Goal: Check status: Check status

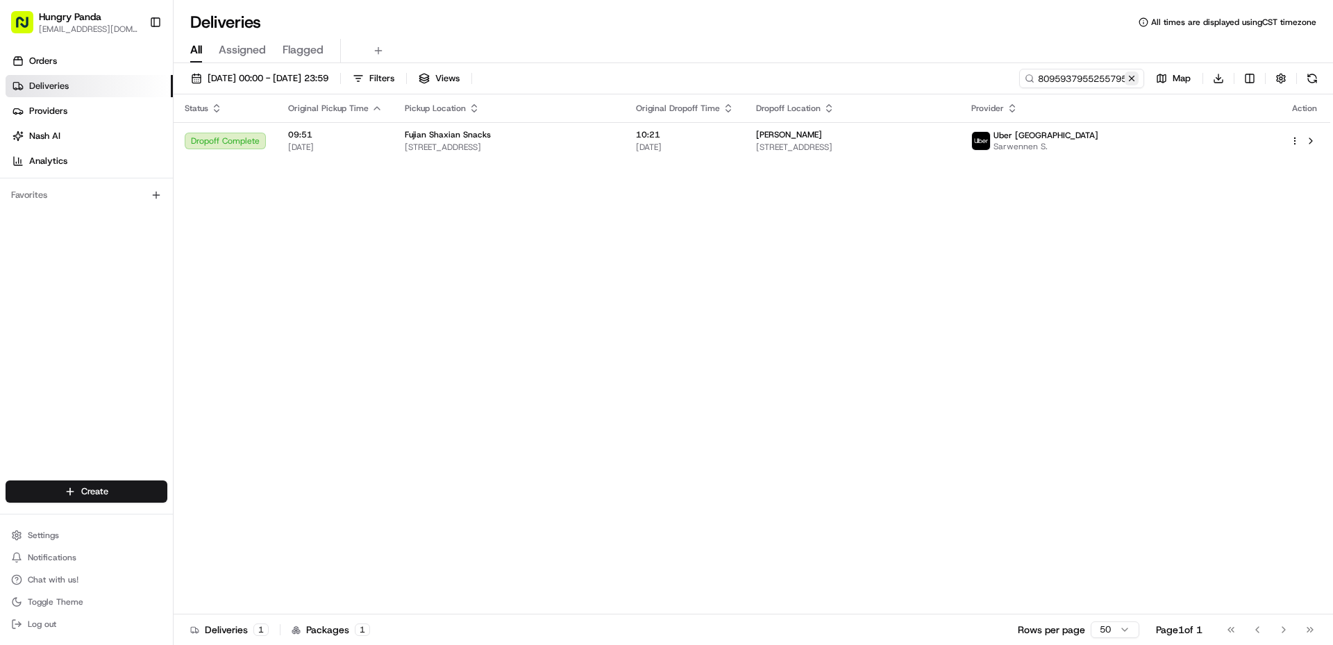
click at [1132, 78] on button at bounding box center [1132, 79] width 14 height 14
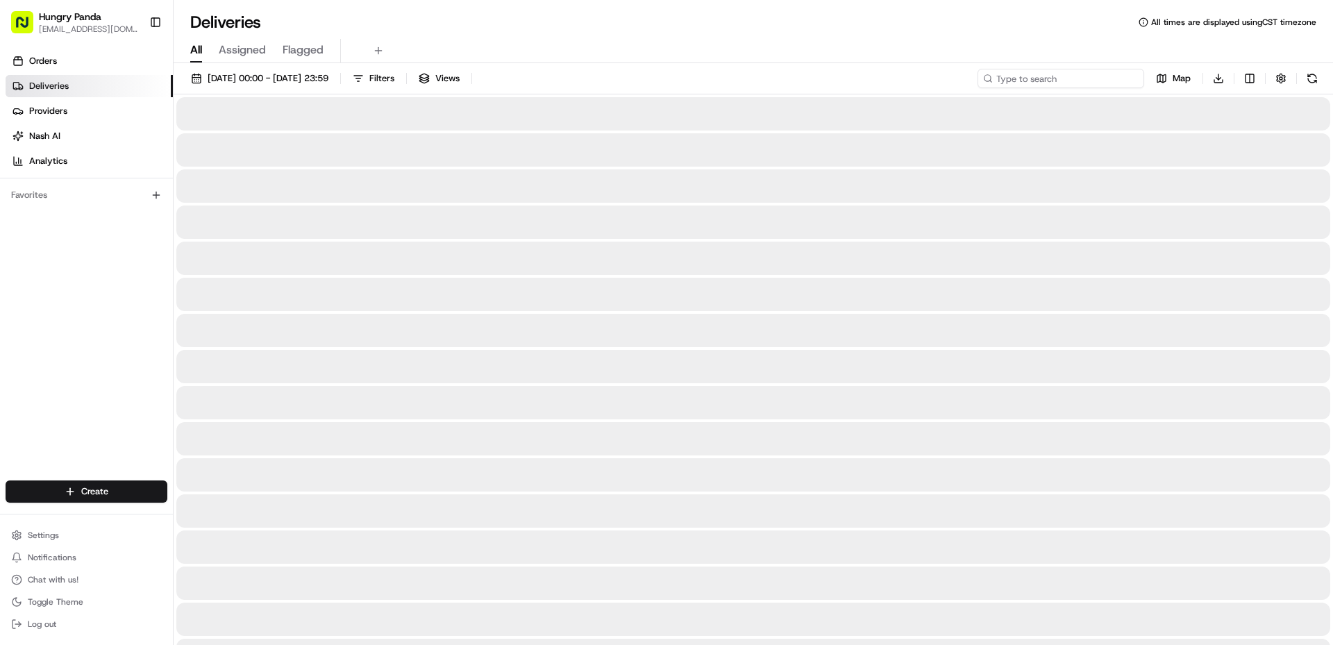
click at [1123, 77] on input at bounding box center [1060, 78] width 167 height 19
paste input "7391988085450749331633"
type input "7391988085450749331633"
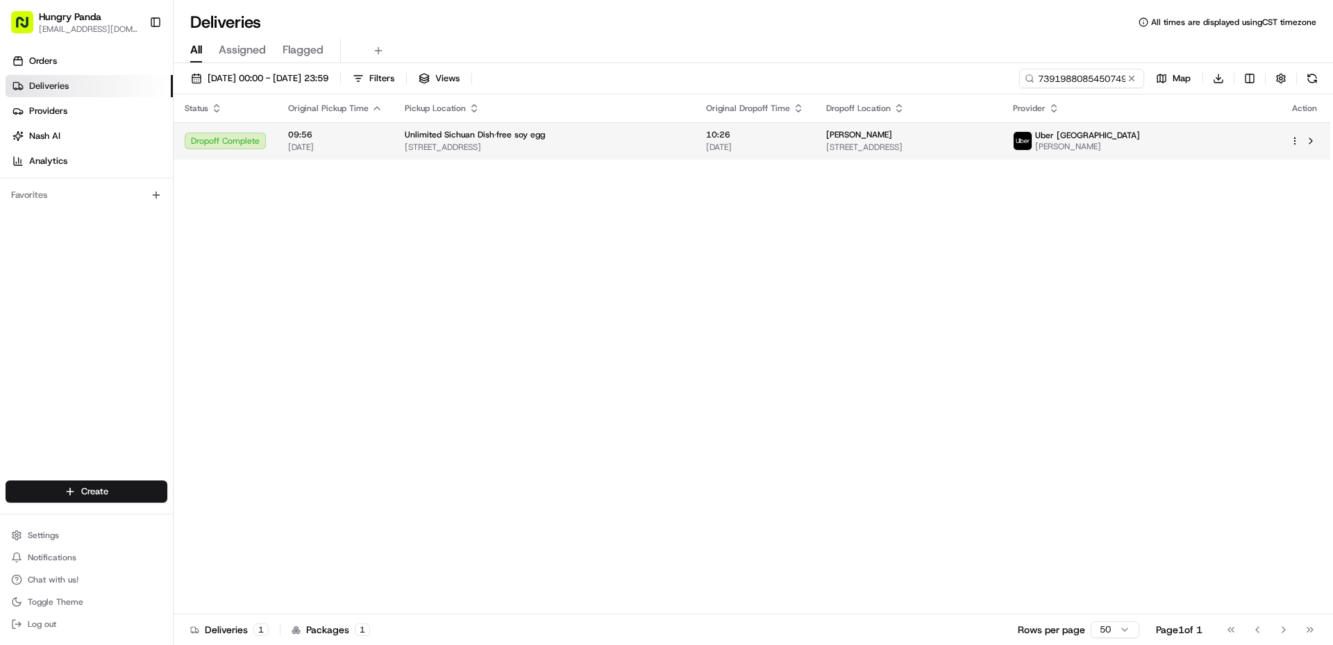
click at [991, 146] on span "[STREET_ADDRESS]" at bounding box center [908, 147] width 165 height 11
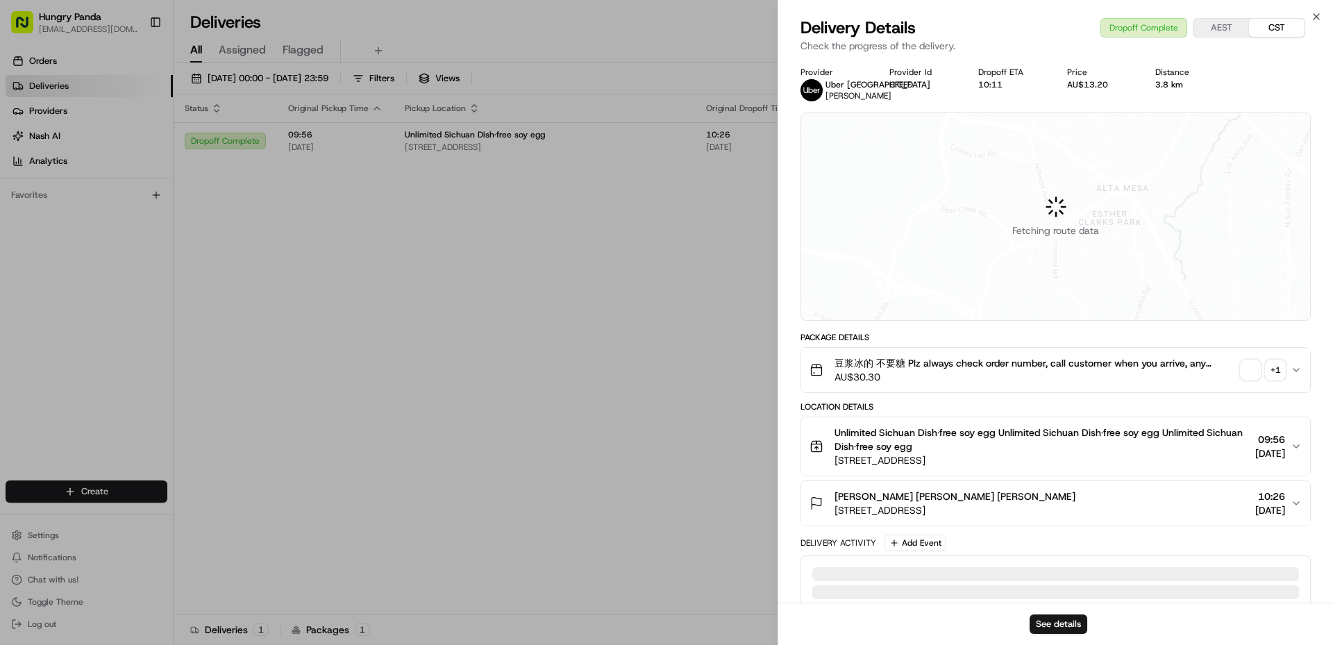
click at [1243, 367] on span "button" at bounding box center [1250, 369] width 19 height 19
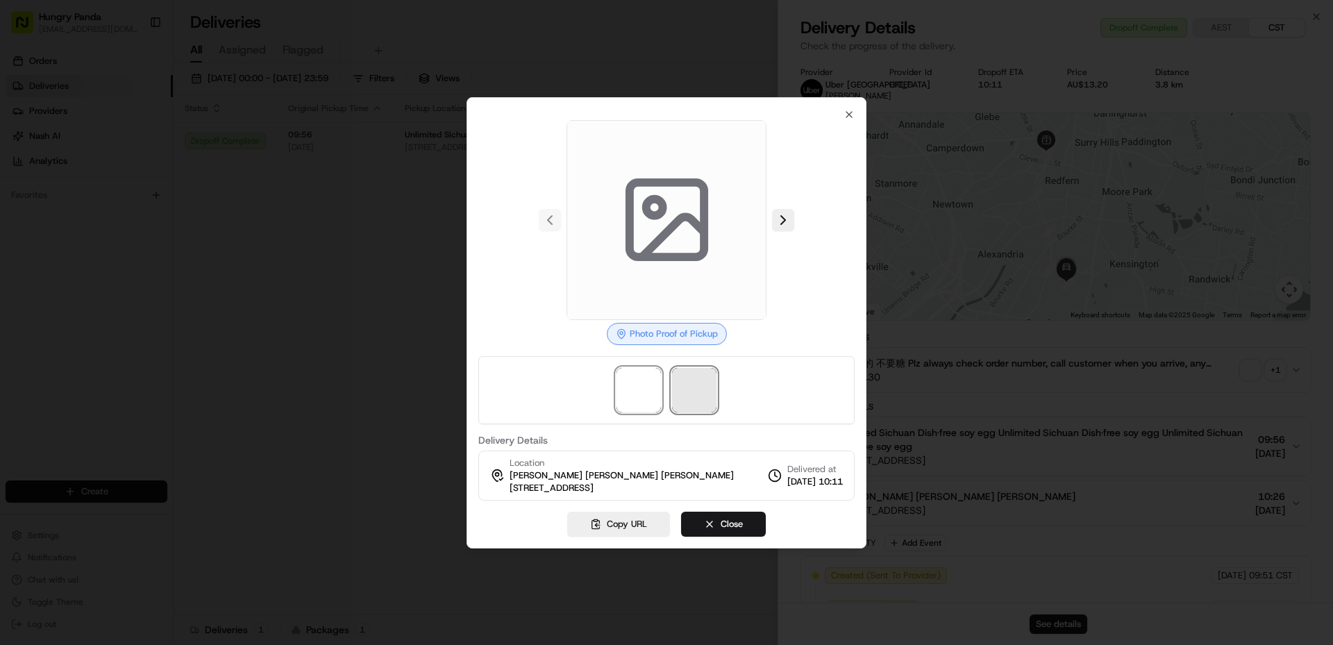
click at [678, 387] on span at bounding box center [694, 390] width 44 height 44
click at [689, 382] on span at bounding box center [694, 390] width 44 height 44
click at [638, 393] on span at bounding box center [638, 390] width 44 height 44
click at [678, 400] on span at bounding box center [694, 390] width 44 height 44
click at [848, 116] on icon "button" at bounding box center [848, 114] width 11 height 11
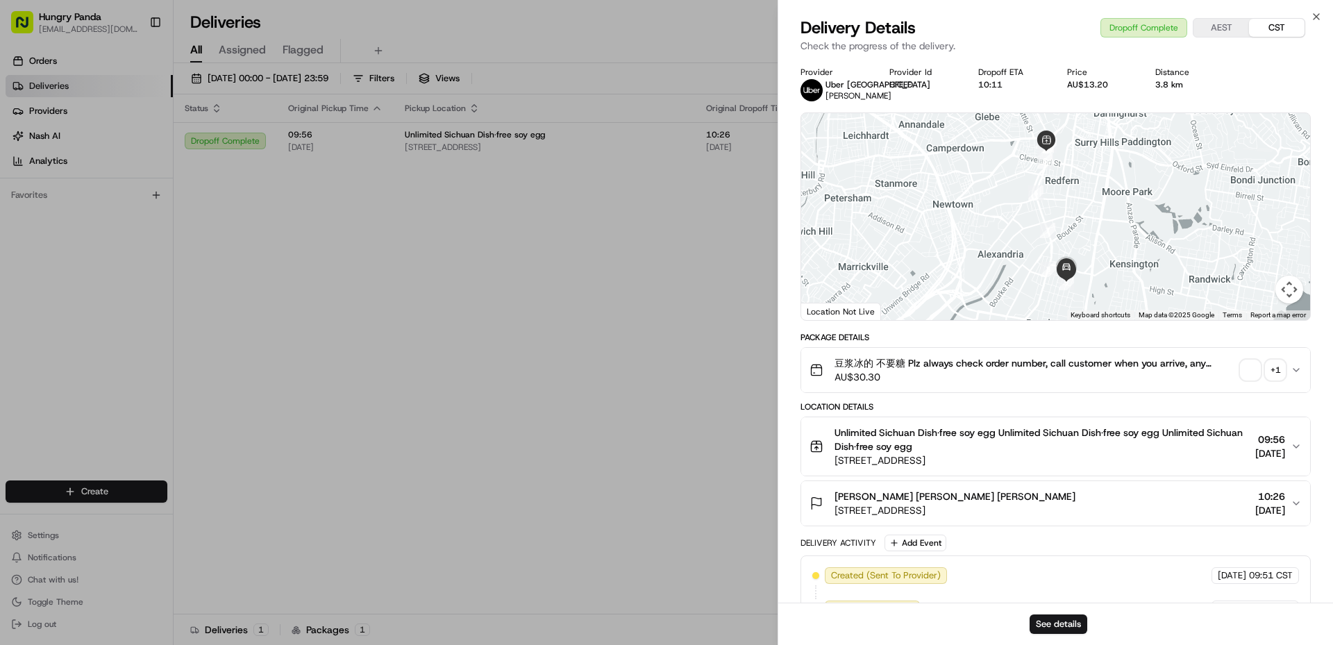
click at [1247, 367] on span "button" at bounding box center [1250, 369] width 19 height 19
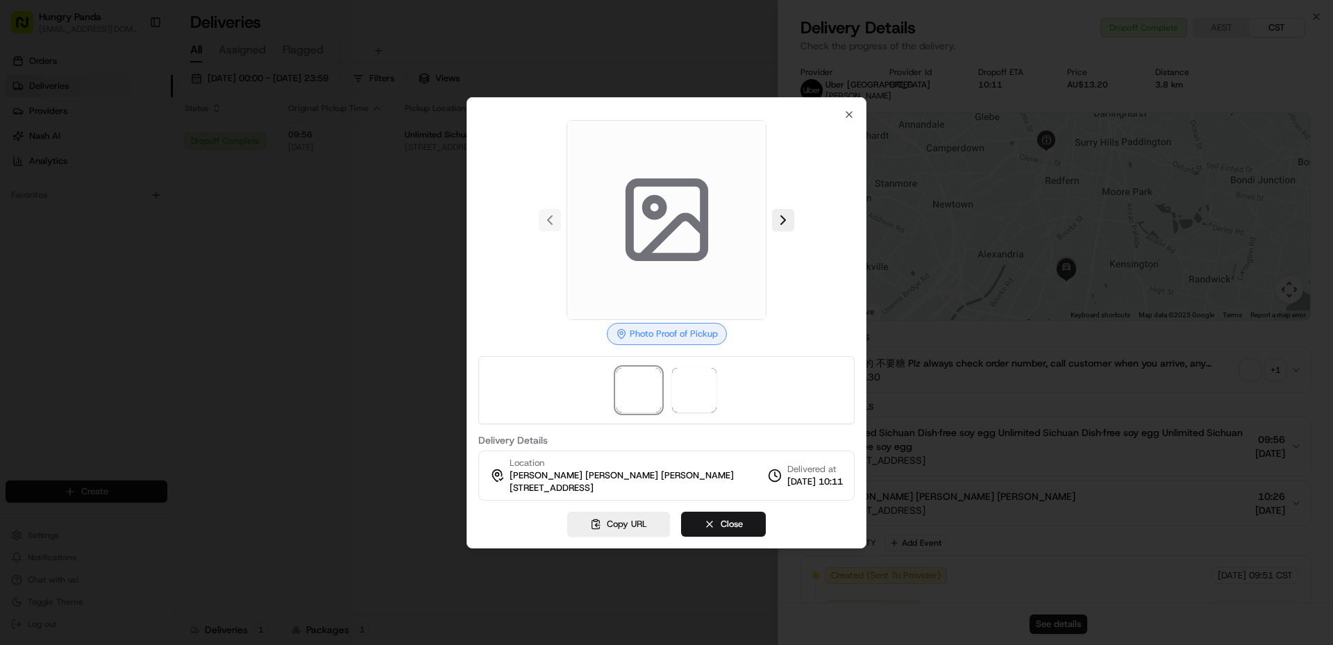
click at [707, 333] on div "Photo Proof of Pickup" at bounding box center [667, 334] width 120 height 22
click at [706, 333] on div "Photo Proof of Pickup" at bounding box center [667, 334] width 120 height 22
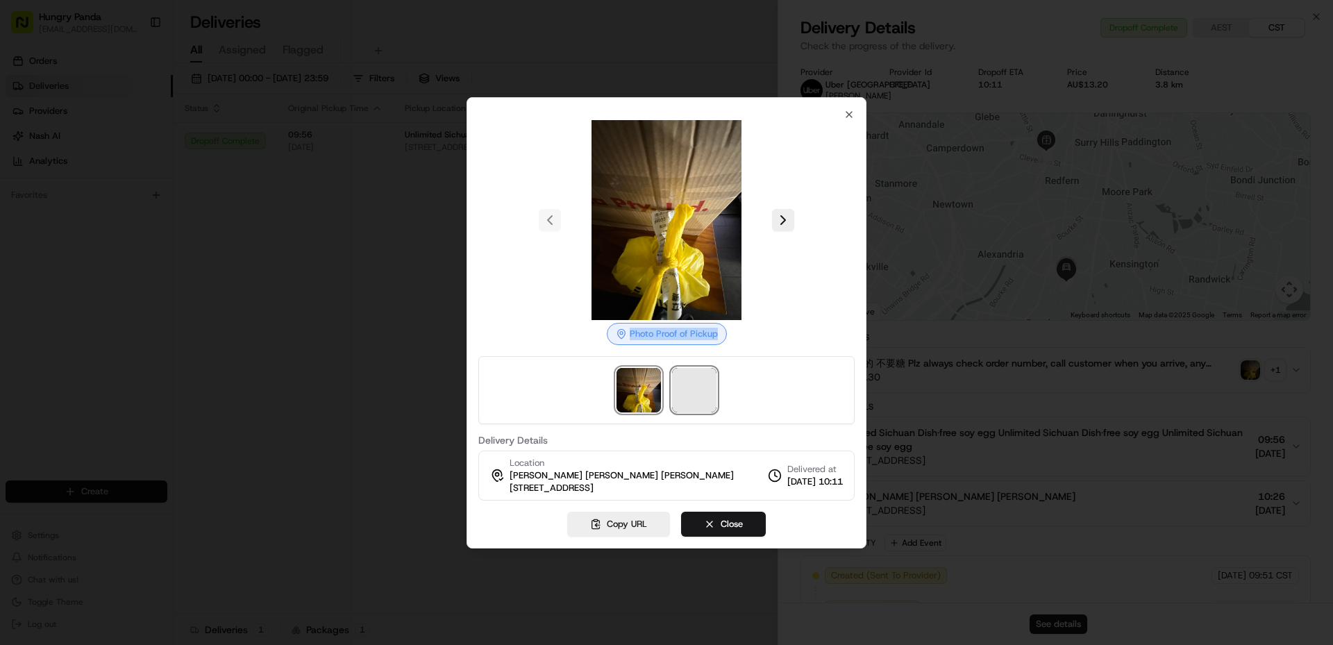
click at [692, 385] on span at bounding box center [694, 390] width 44 height 44
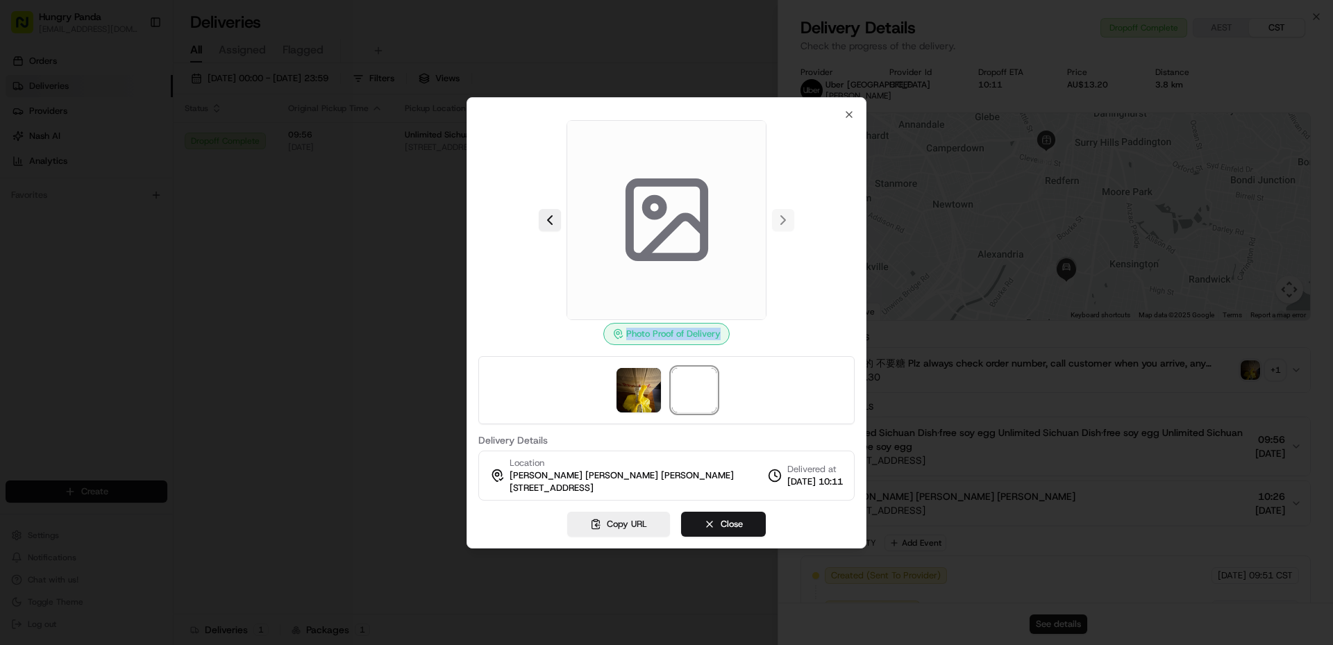
click at [604, 385] on div at bounding box center [666, 390] width 376 height 68
click at [623, 389] on img at bounding box center [638, 390] width 44 height 44
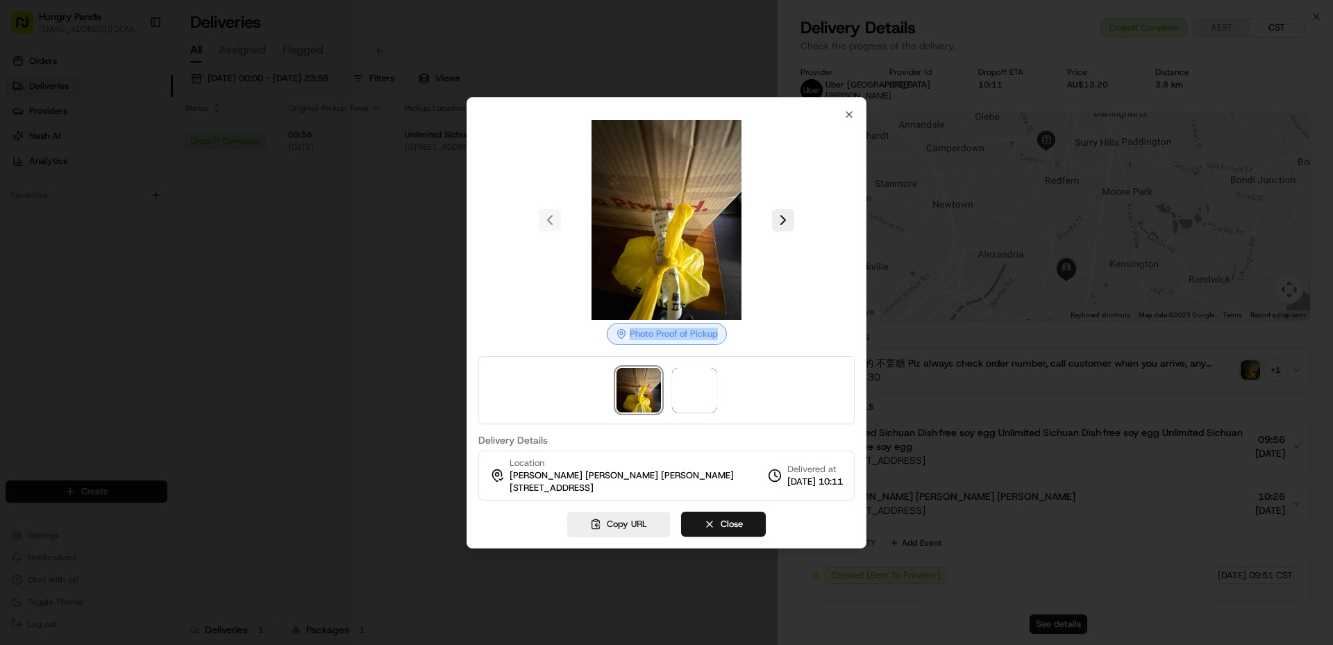
click at [657, 271] on img at bounding box center [666, 220] width 200 height 200
click at [692, 407] on span at bounding box center [694, 390] width 44 height 44
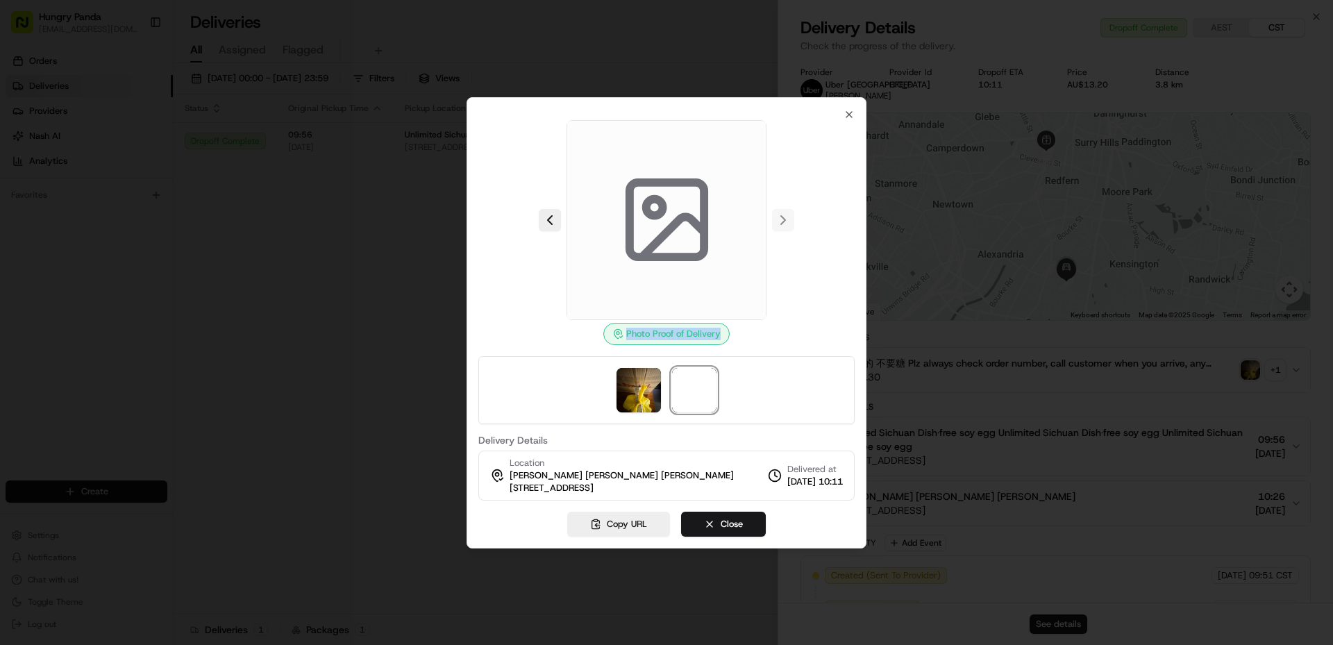
click at [629, 330] on div "Photo Proof of Delivery" at bounding box center [666, 334] width 126 height 22
click at [708, 389] on span at bounding box center [694, 390] width 44 height 44
click at [709, 391] on span at bounding box center [694, 390] width 44 height 44
click at [707, 391] on span at bounding box center [694, 390] width 44 height 44
click at [626, 386] on img at bounding box center [638, 390] width 44 height 44
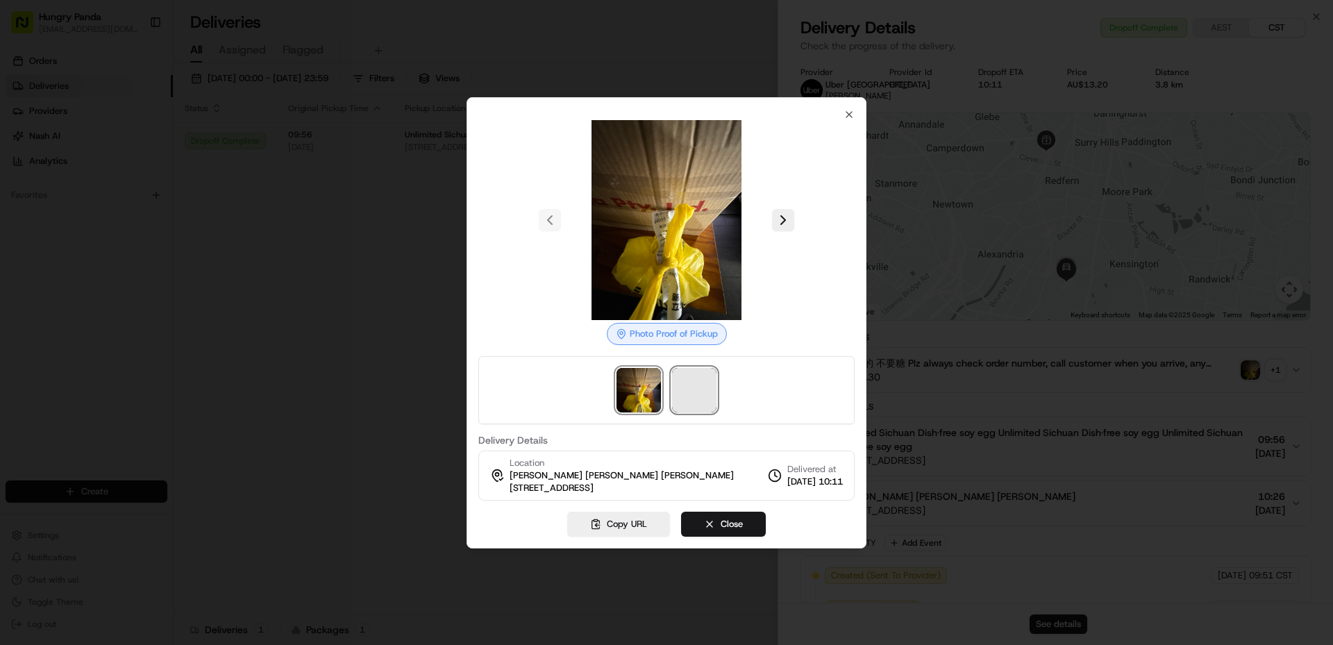
click at [690, 391] on span at bounding box center [694, 390] width 44 height 44
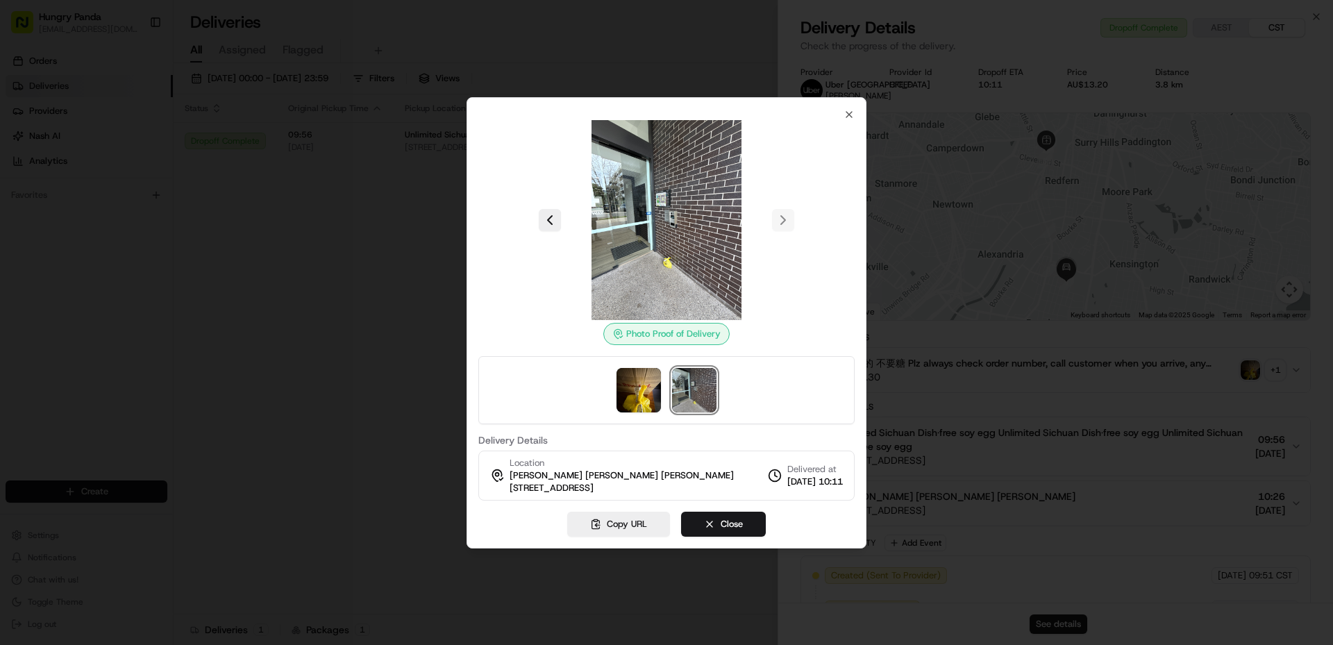
click at [703, 397] on img at bounding box center [694, 390] width 44 height 44
click at [413, 278] on div at bounding box center [666, 322] width 1333 height 645
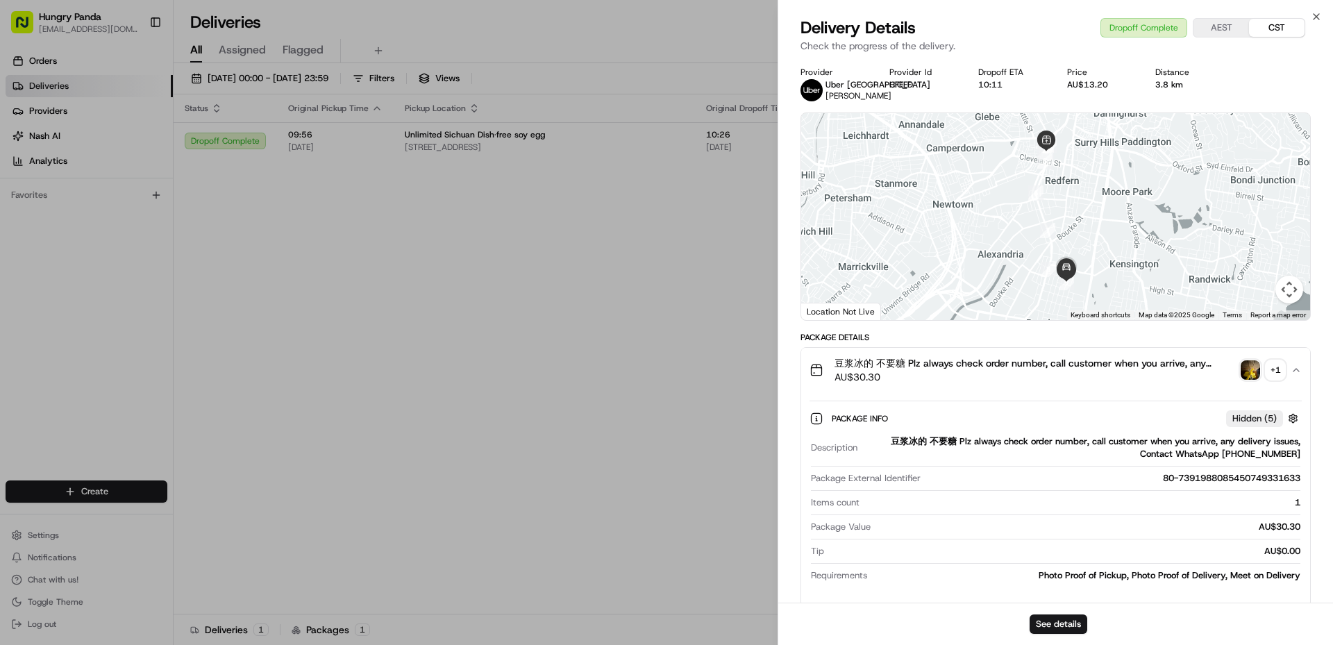
drag, startPoint x: 445, startPoint y: 289, endPoint x: 801, endPoint y: 251, distance: 358.1
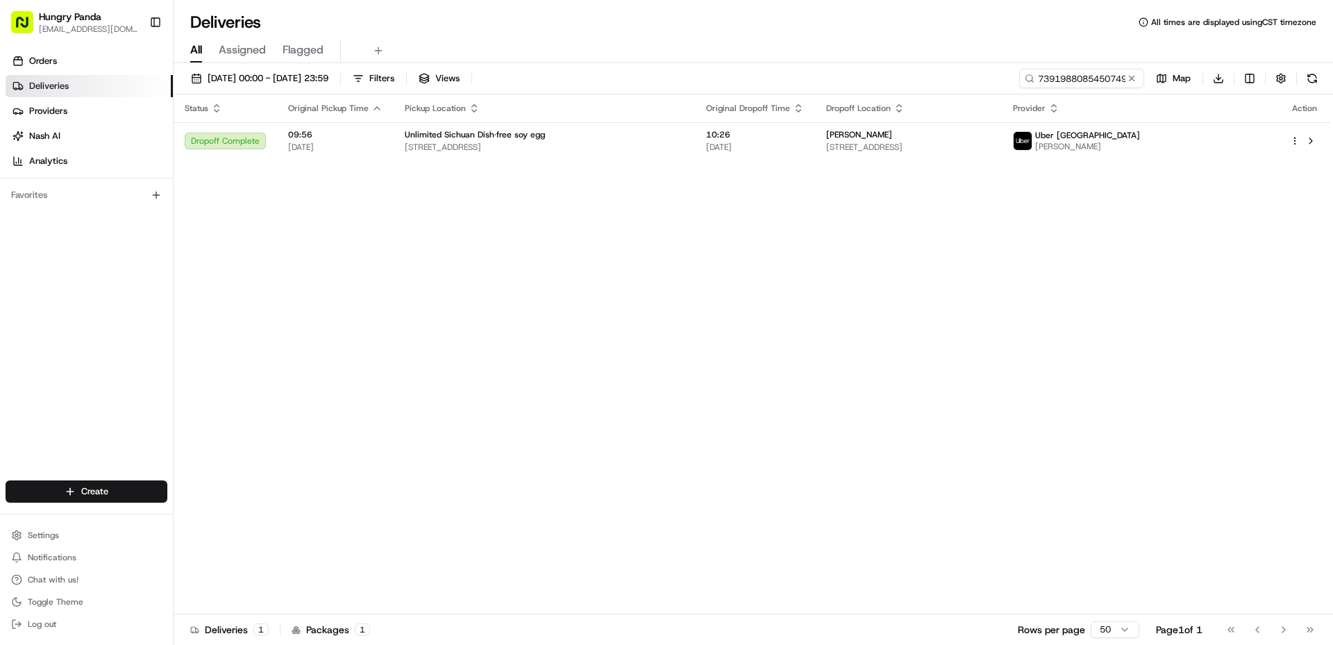
click at [1133, 80] on button at bounding box center [1132, 79] width 14 height 14
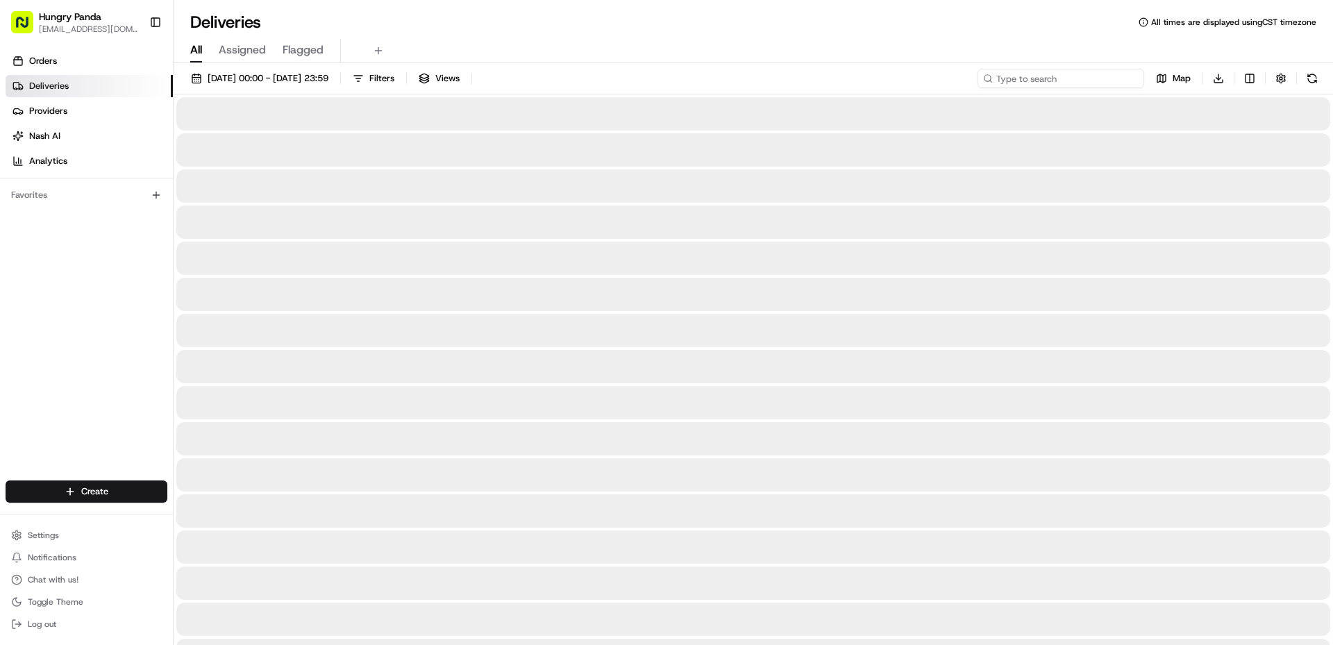
click at [1119, 79] on input at bounding box center [1060, 78] width 167 height 19
paste input "7790933635751726141610"
type input "7790933635751726141610"
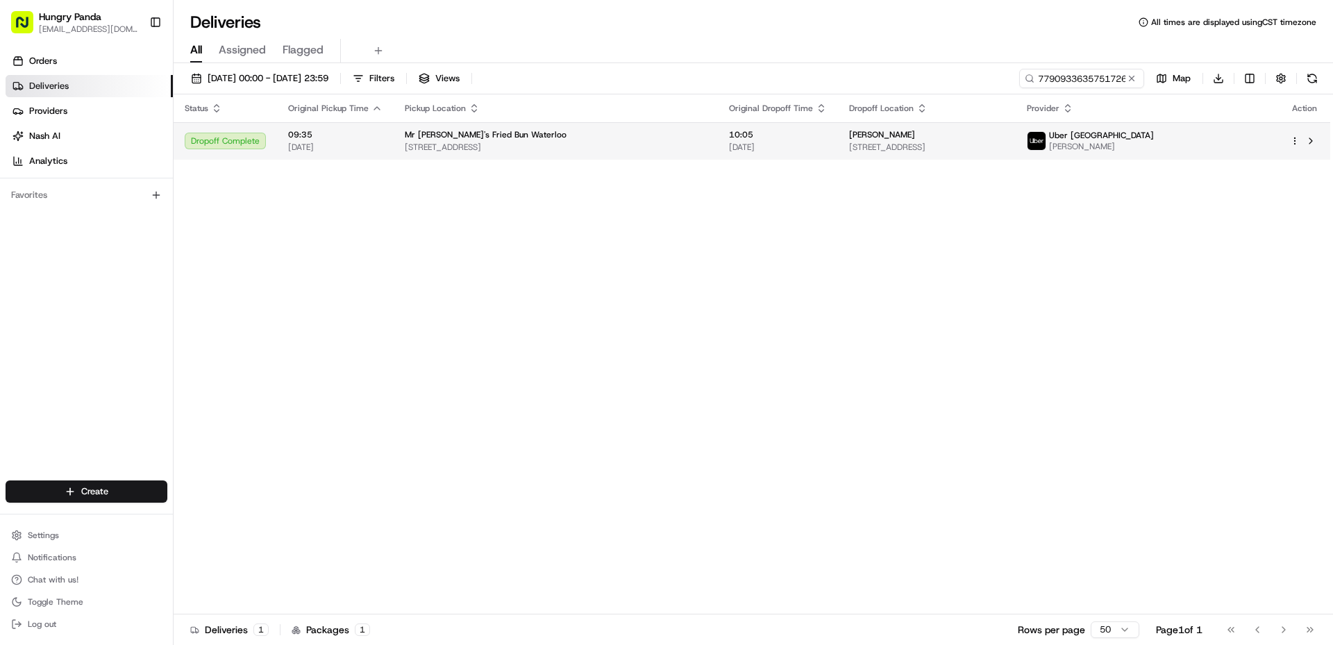
click at [1004, 151] on span "[STREET_ADDRESS]" at bounding box center [926, 147] width 155 height 11
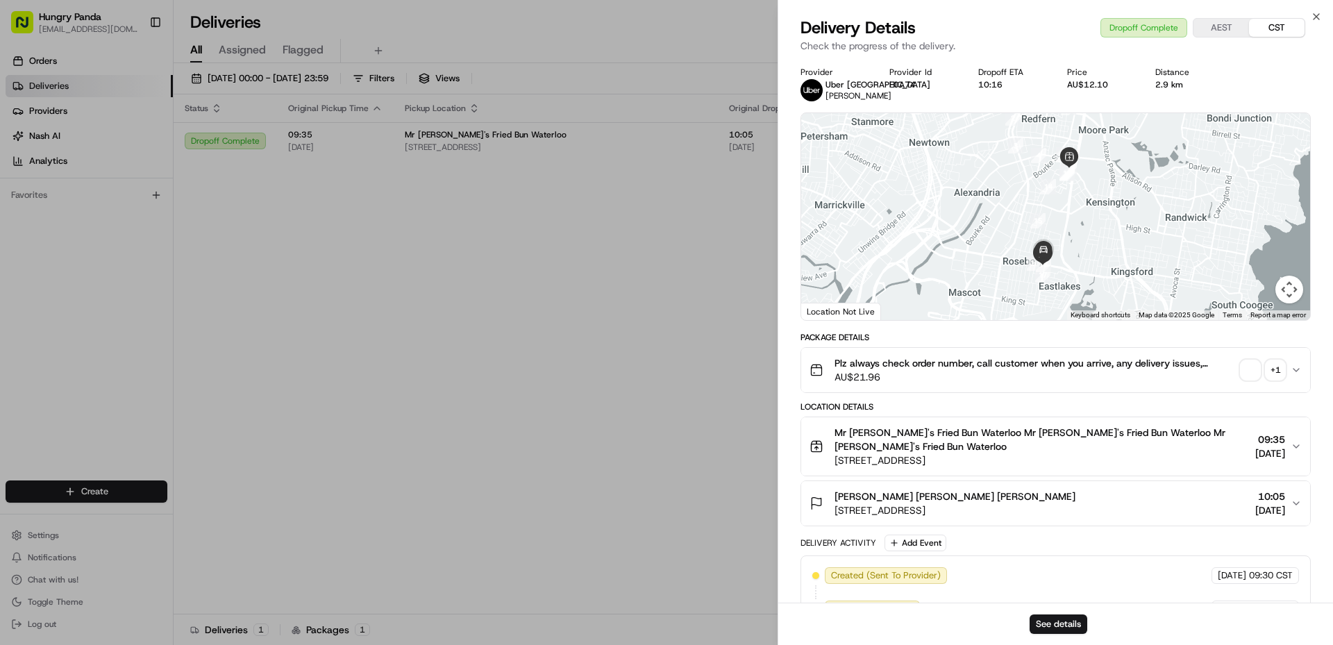
click at [1252, 371] on span "button" at bounding box center [1250, 369] width 19 height 19
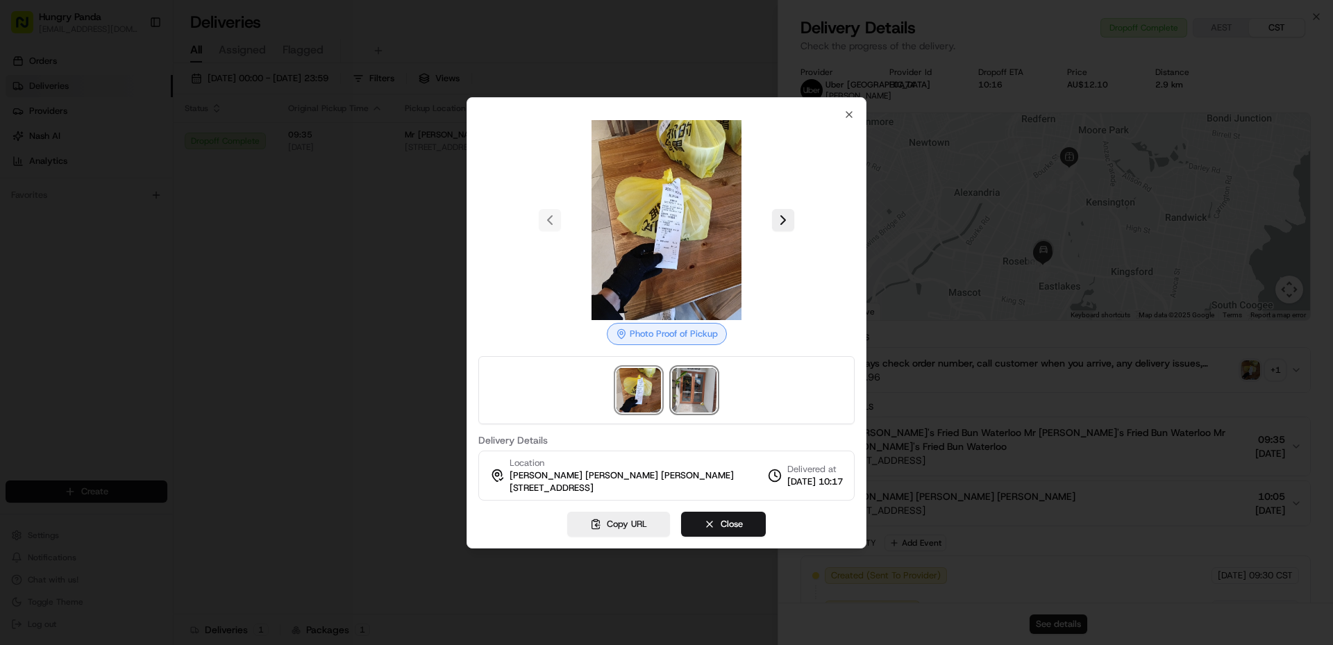
click at [716, 384] on img at bounding box center [694, 390] width 44 height 44
